Goal: Information Seeking & Learning: Understand process/instructions

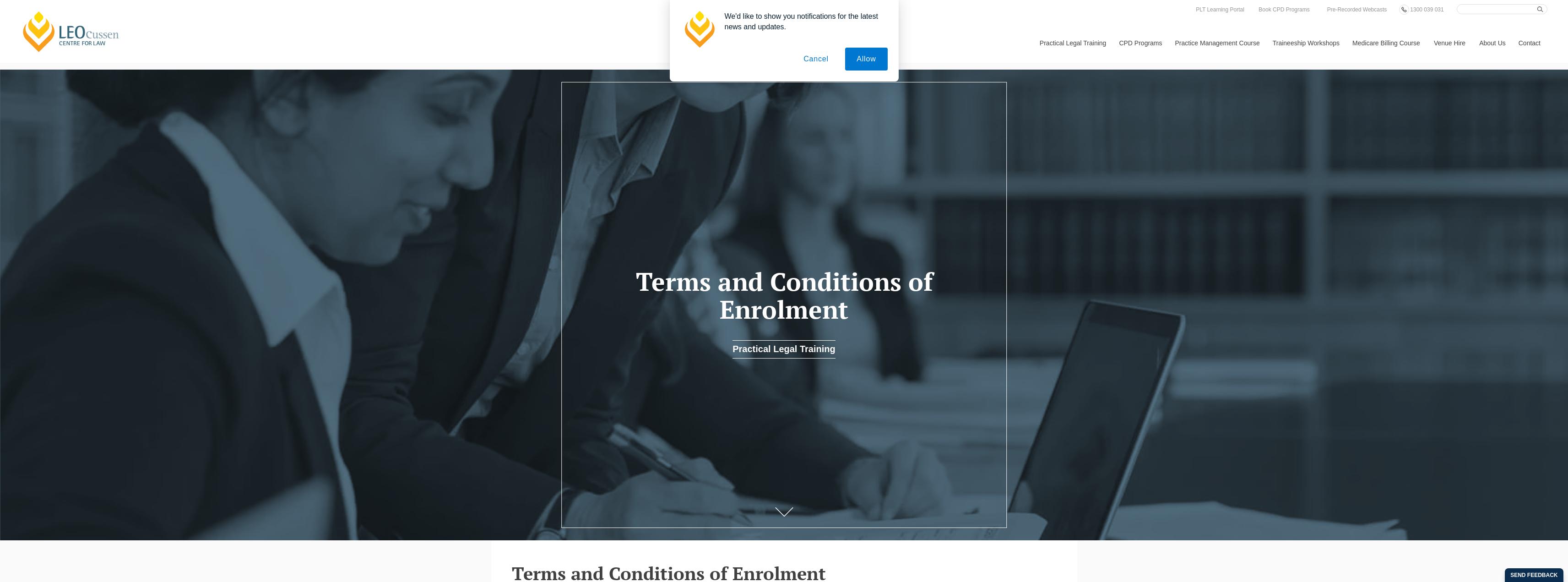
click at [814, 59] on button "Cancel" at bounding box center [816, 59] width 48 height 23
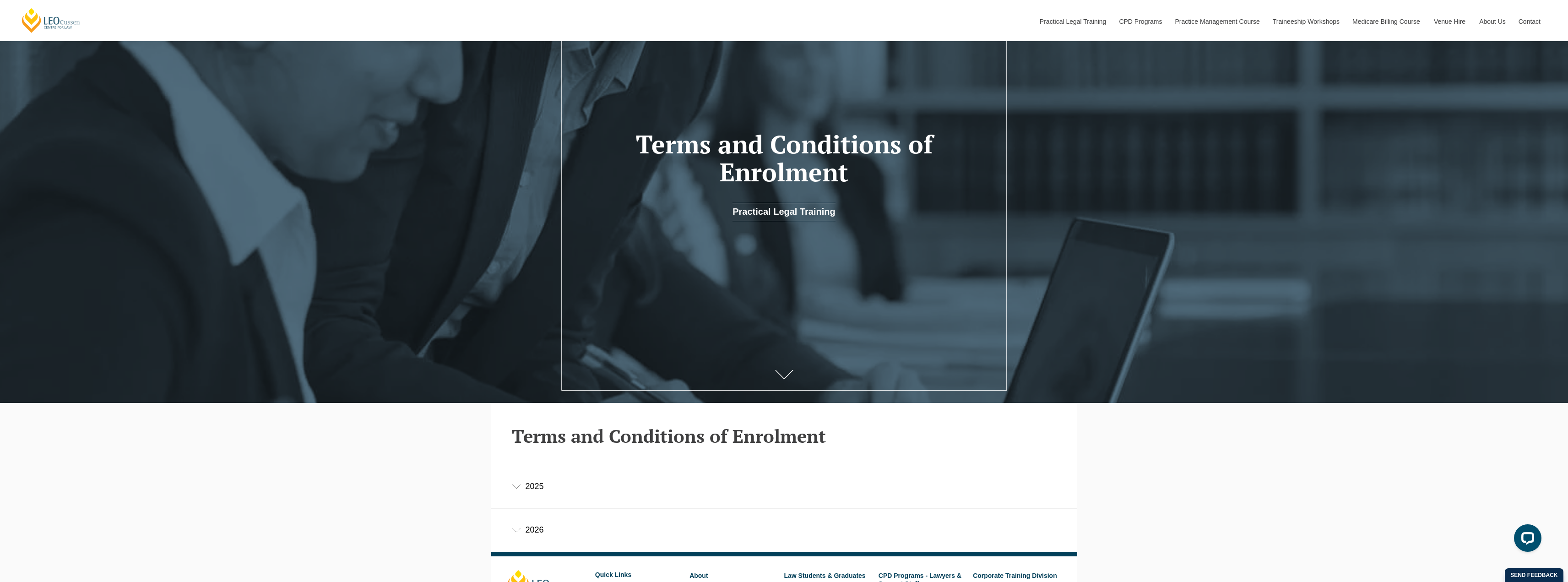
scroll to position [284, 0]
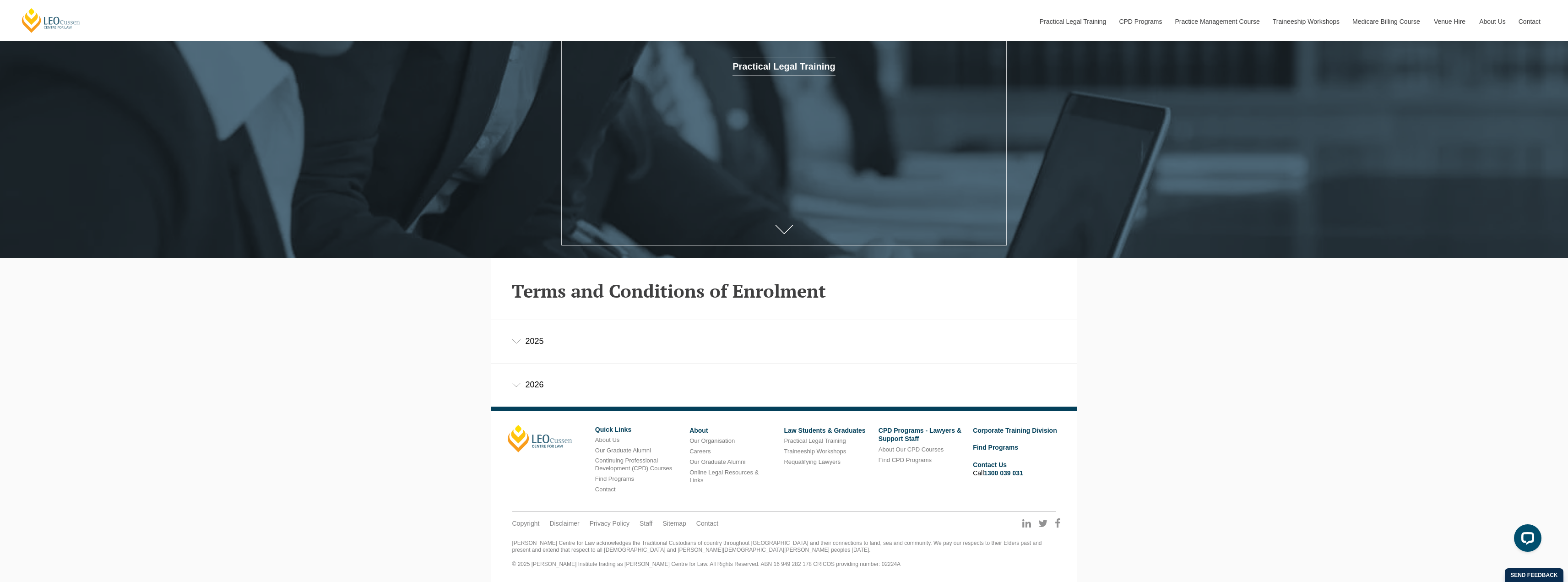
click at [519, 340] on icon at bounding box center [516, 341] width 9 height 4
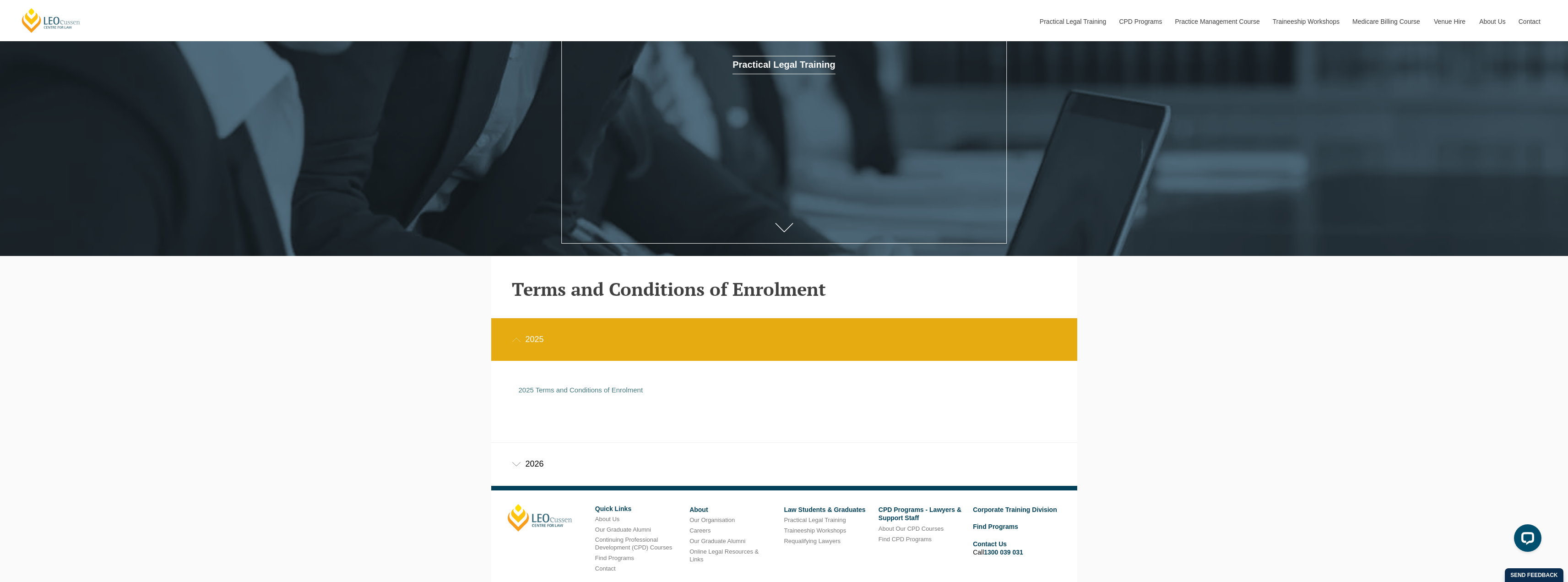
click at [509, 344] on div "2025" at bounding box center [784, 339] width 586 height 42
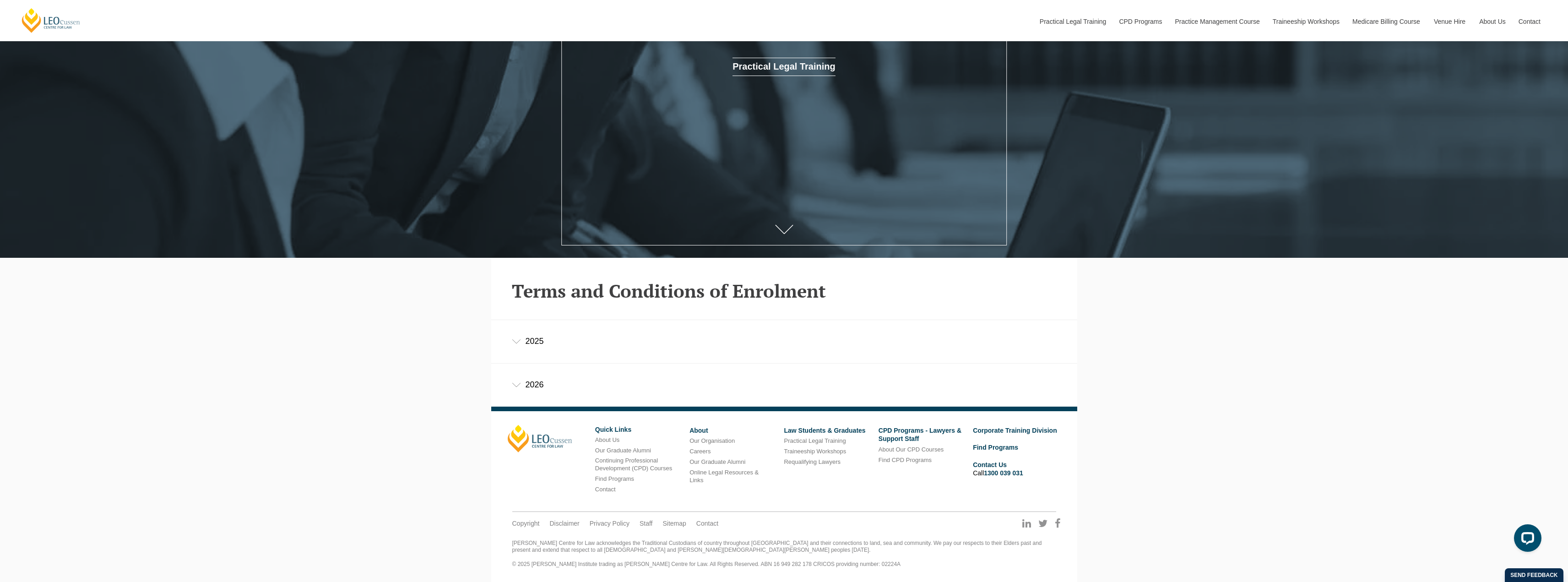
click at [516, 386] on icon at bounding box center [516, 384] width 9 height 4
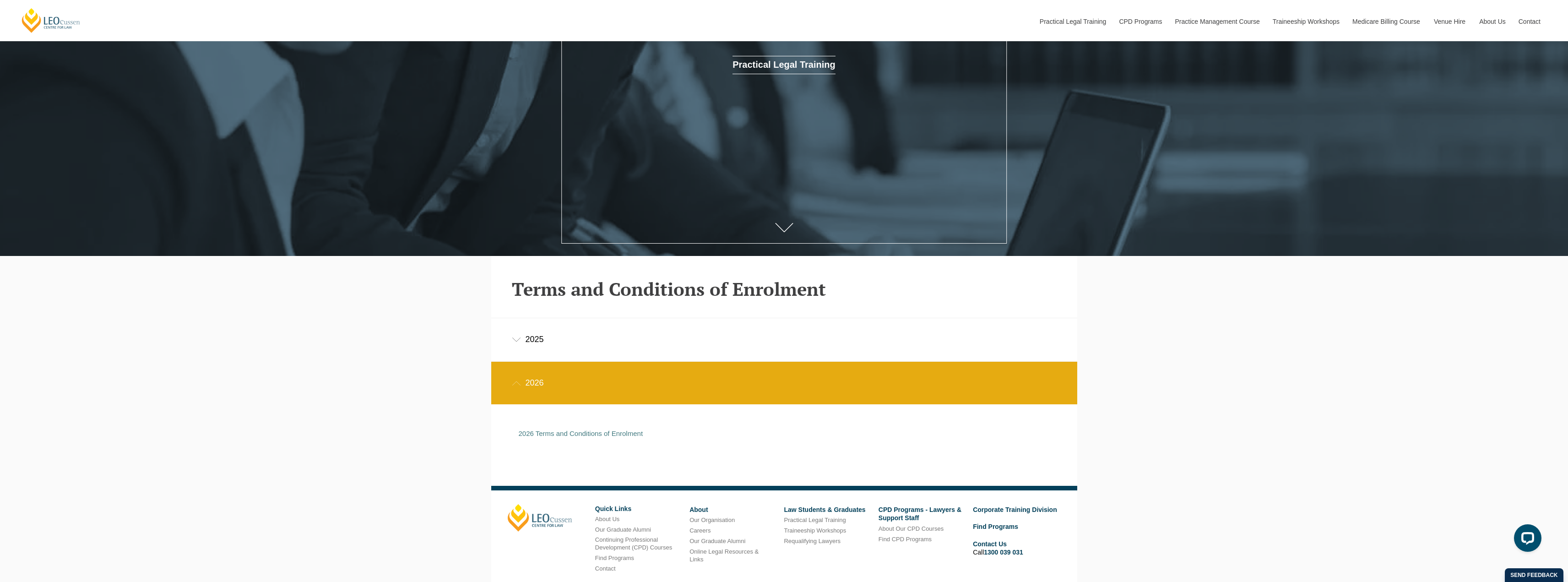
click at [516, 386] on icon at bounding box center [516, 382] width 9 height 4
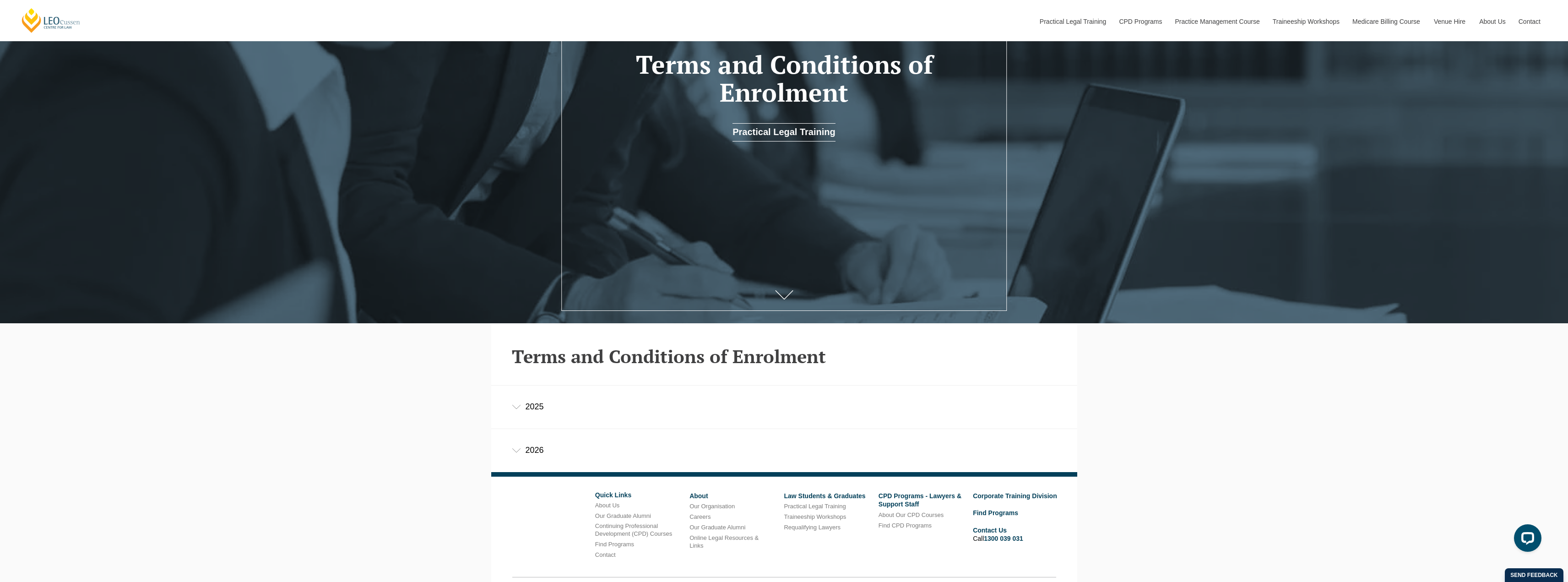
scroll to position [284, 0]
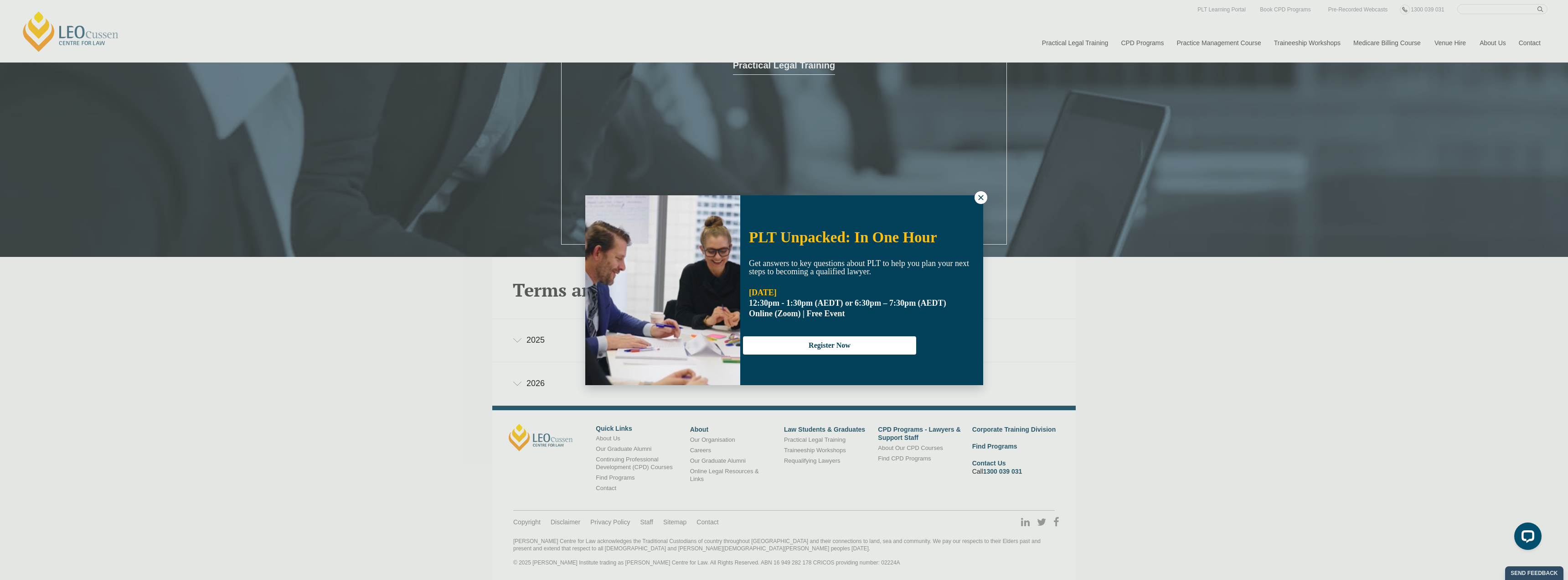
drag, startPoint x: 984, startPoint y: 195, endPoint x: 981, endPoint y: 198, distance: 4.2
click at [984, 195] on icon at bounding box center [981, 197] width 8 height 8
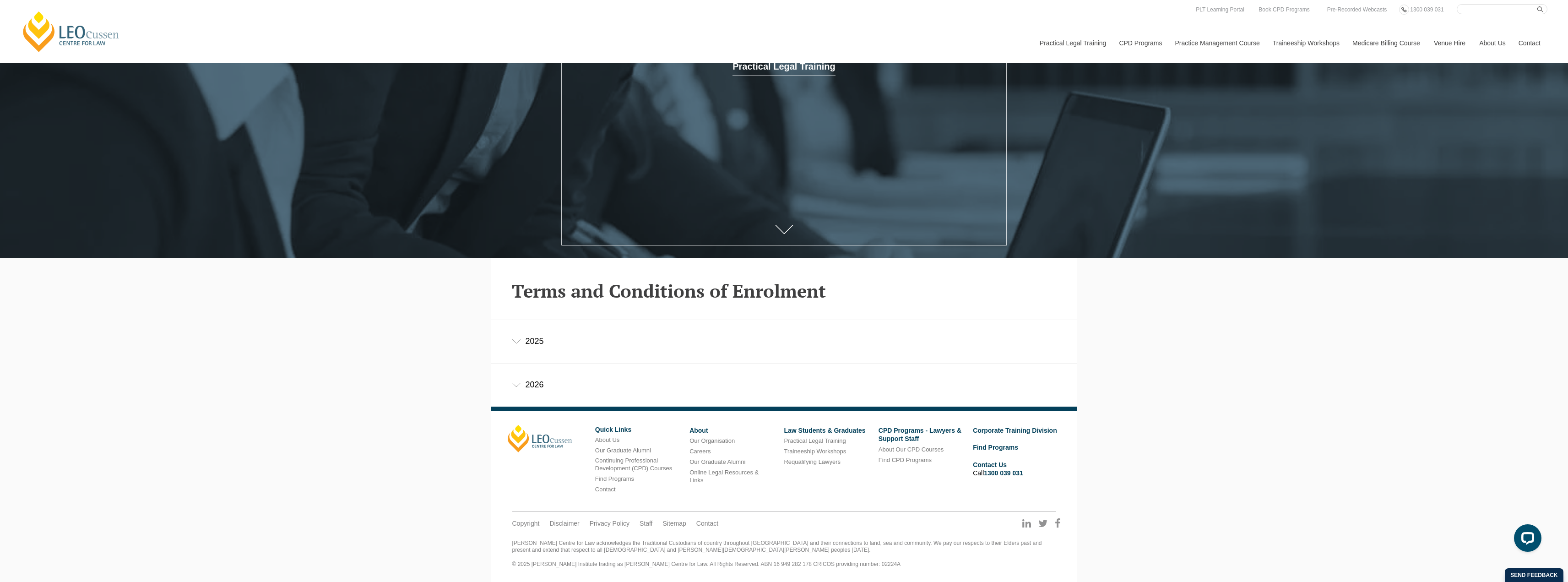
click at [517, 344] on icon at bounding box center [516, 341] width 9 height 4
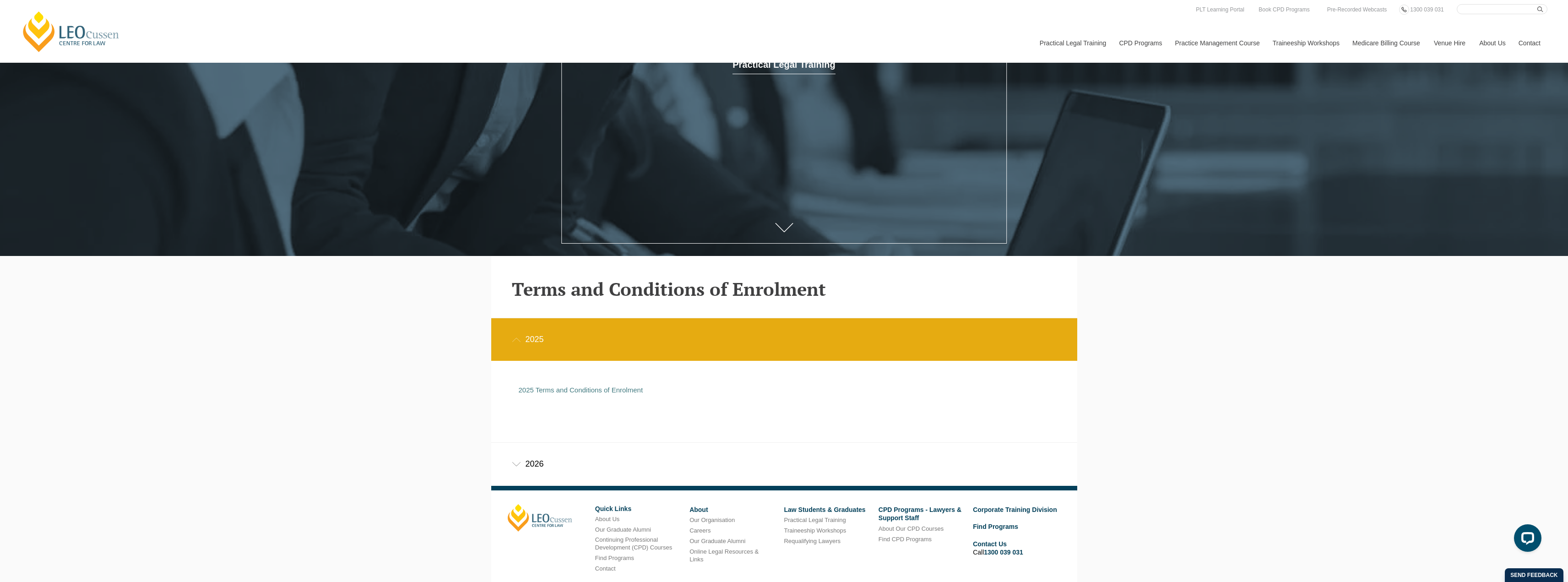
click at [516, 466] on icon at bounding box center [516, 464] width 9 height 4
